Goal: Task Accomplishment & Management: Manage account settings

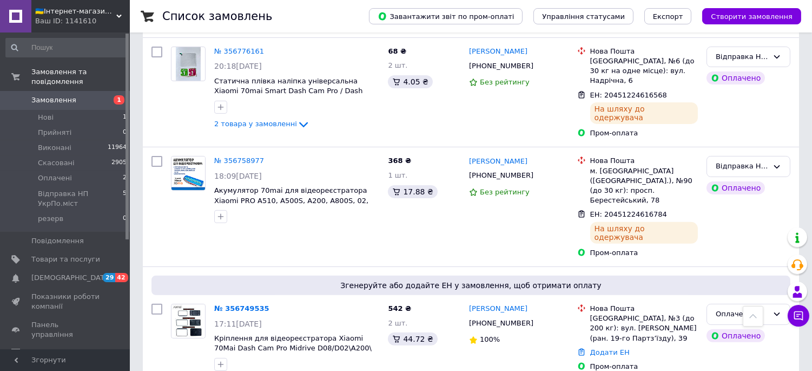
scroll to position [781, 0]
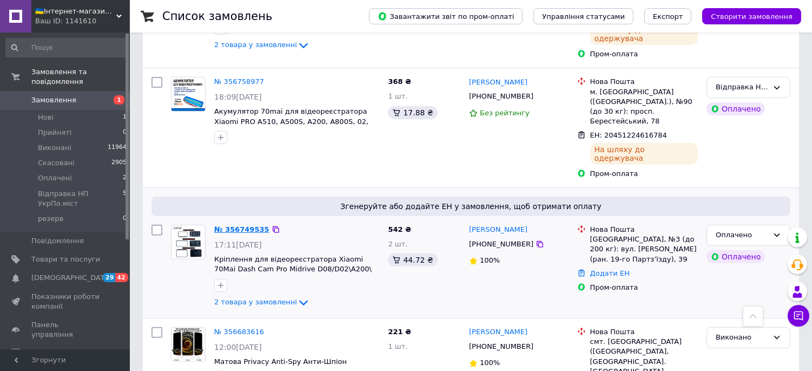
click at [239, 225] on link "№ 356749535" at bounding box center [241, 229] width 55 height 8
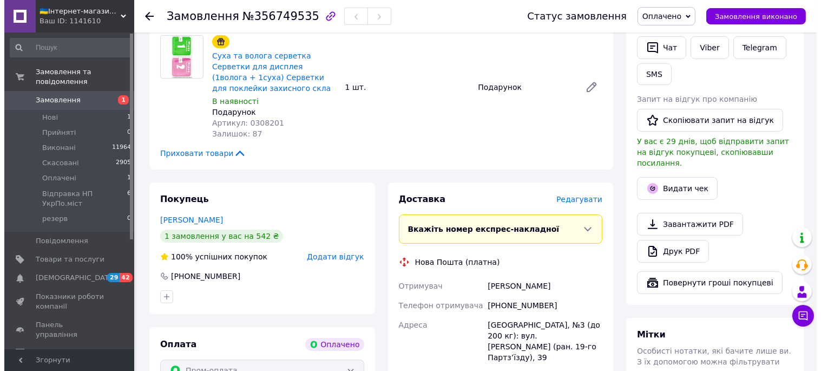
scroll to position [433, 0]
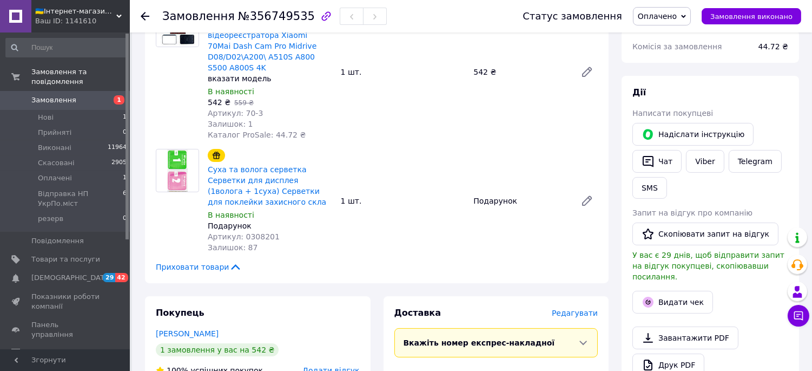
click at [581, 308] on span "Редагувати" at bounding box center [575, 312] width 46 height 9
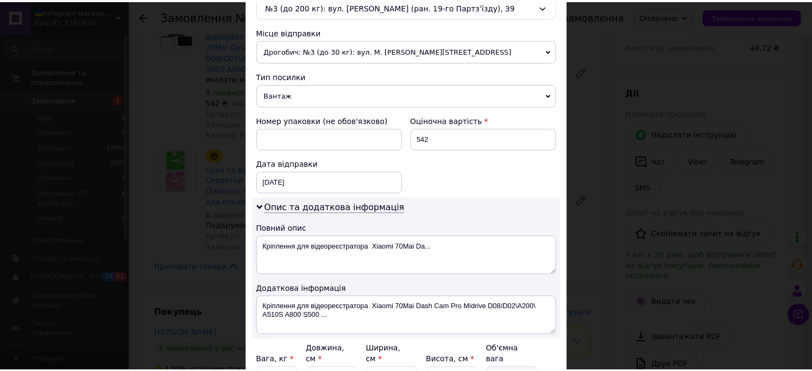
scroll to position [404, 0]
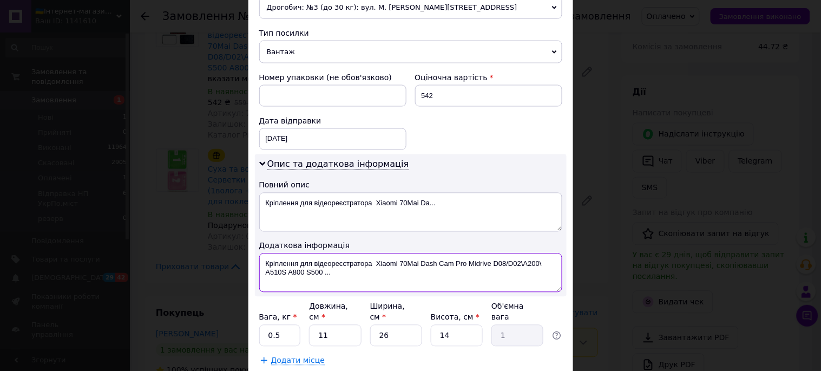
drag, startPoint x: 489, startPoint y: 203, endPoint x: 542, endPoint y: 205, distance: 53.6
click at [542, 253] on textarea "Кріплення для відеореєстратора Xiaomi 70Mai Dash Cam Pro Midrive D08/D02\A200\ …" at bounding box center [410, 272] width 303 height 39
drag, startPoint x: 512, startPoint y: 201, endPoint x: 528, endPoint y: 201, distance: 16.2
click at [528, 253] on textarea "Кріплення для відеореєстратора Xiaomi 70Mai Dash Cam Pro MidriveA510S A800 S500…" at bounding box center [410, 272] width 303 height 39
click at [496, 253] on textarea "Кріплення для відеореєстратора Xiaomi 70Mai Dash Cam Pro Midrive S500 ..." at bounding box center [410, 272] width 303 height 39
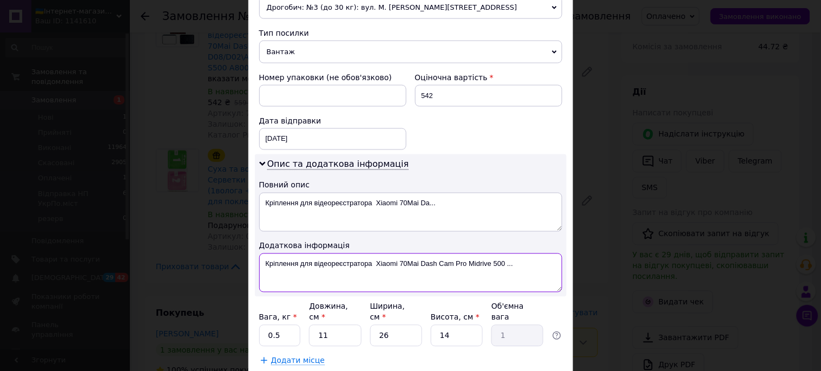
drag, startPoint x: 504, startPoint y: 201, endPoint x: 467, endPoint y: 203, distance: 36.9
click at [467, 253] on textarea "Кріплення для відеореєстратора Xiaomi 70Mai Dash Cam Pro Midrive 500 ..." at bounding box center [410, 272] width 303 height 39
type textarea "Кріплення для відеореєстратора Xiaomi 70Mai Dash Cam Pro Midrive 500 ..."
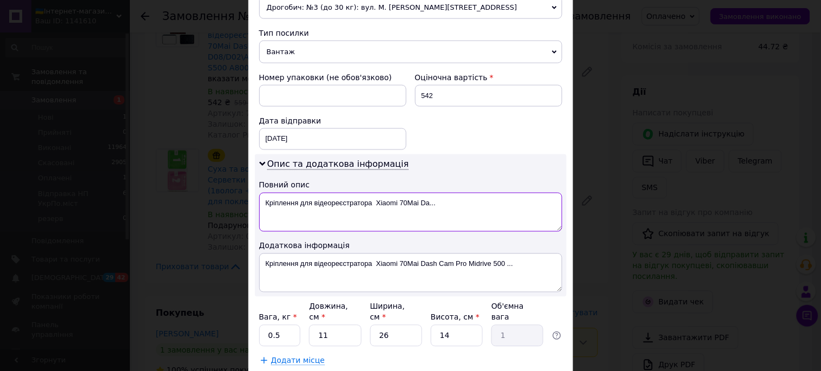
drag, startPoint x: 375, startPoint y: 148, endPoint x: 496, endPoint y: 149, distance: 121.2
click at [489, 193] on textarea "Кріплення для відеореєстратора Xiaomi 70Mai Da..." at bounding box center [410, 212] width 303 height 39
type textarea "Кріплення для відеореєстратора 500"
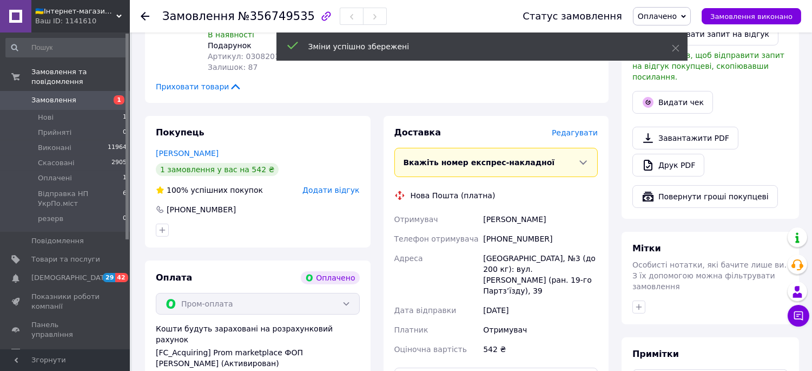
scroll to position [0, 0]
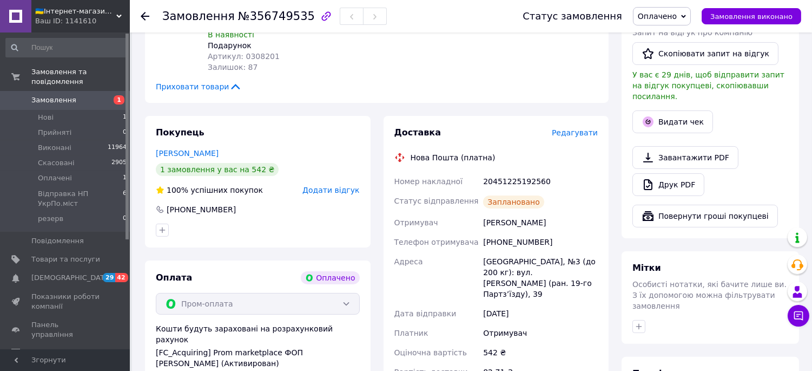
click at [677, 17] on span "Оплачено" at bounding box center [657, 16] width 39 height 9
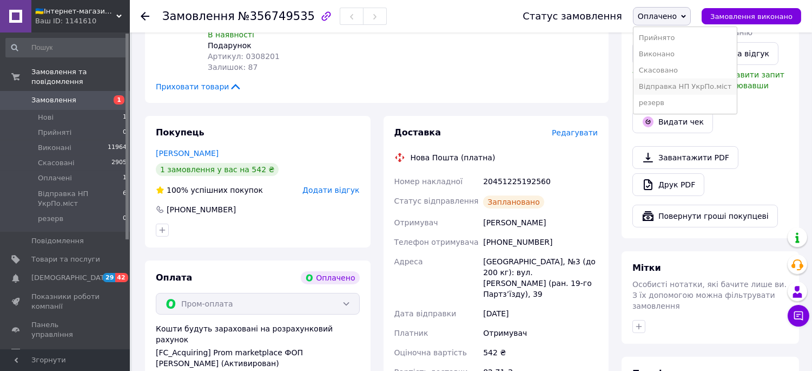
click at [691, 78] on li "Відправка НП УкрПо.міст" at bounding box center [686, 86] width 104 height 16
